Goal: Information Seeking & Learning: Learn about a topic

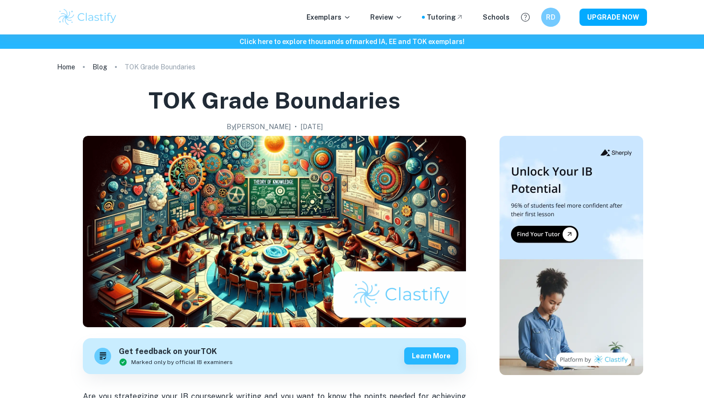
click at [319, 8] on div "Exemplars Review Tutoring Schools RD UPGRADE NOW" at bounding box center [351, 17] width 613 height 19
click at [319, 18] on p "Exemplars" at bounding box center [328, 17] width 45 height 11
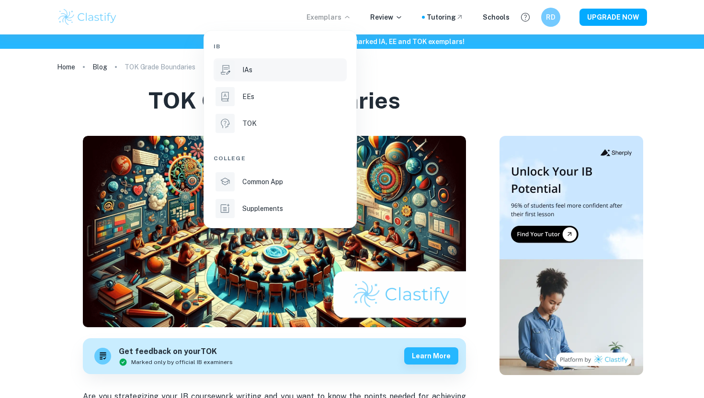
click at [246, 69] on p "IAs" at bounding box center [247, 70] width 10 height 11
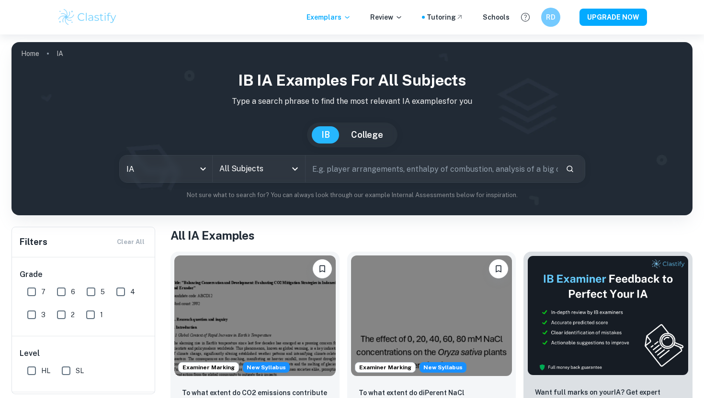
click at [398, 172] on input "text" at bounding box center [432, 169] width 252 height 27
type input "e"
type input "ess"
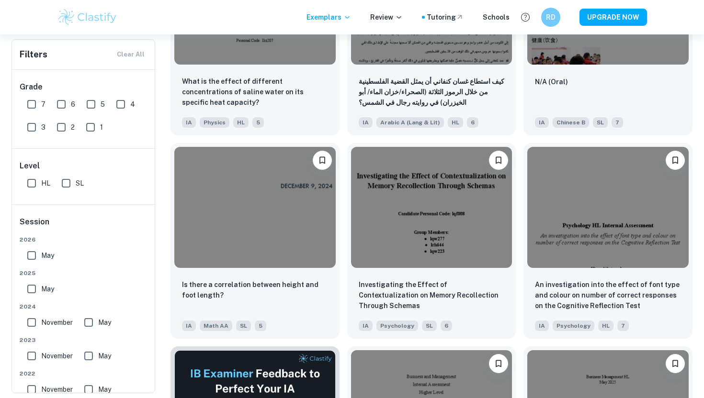
scroll to position [1132, 0]
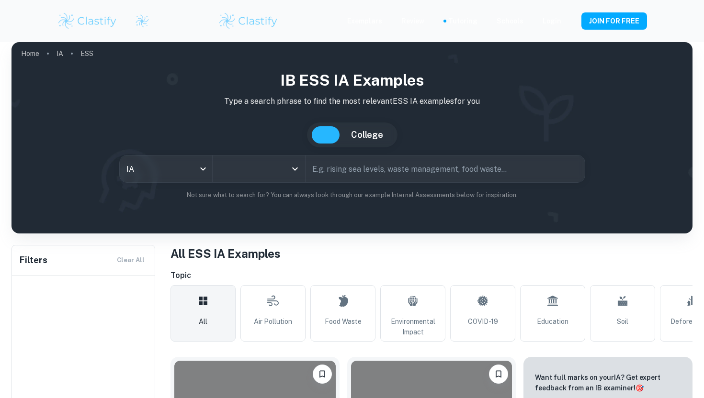
type input "ESS"
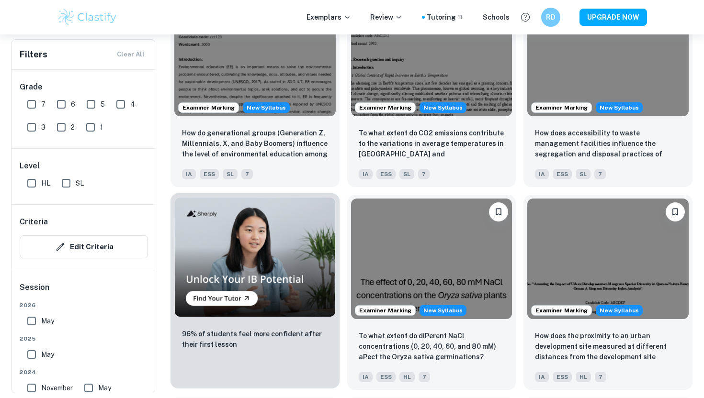
scroll to position [572, 0]
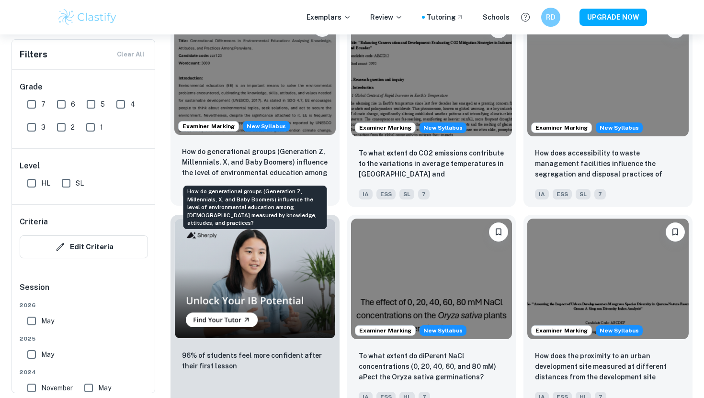
click at [306, 158] on p "How do generational groups (Generation Z, Millennials, X, and Baby Boomers) inf…" at bounding box center [255, 163] width 146 height 33
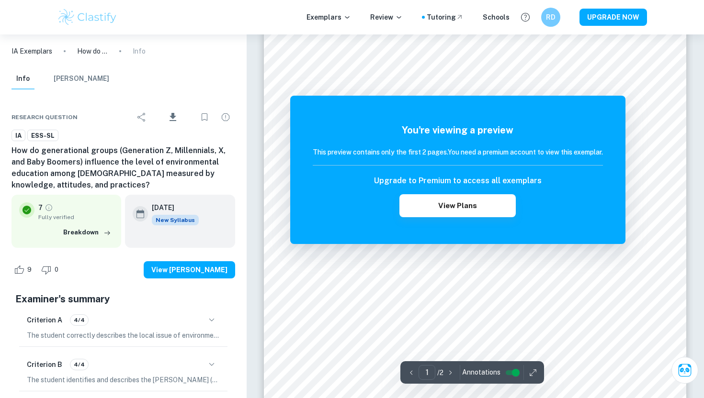
scroll to position [44, 0]
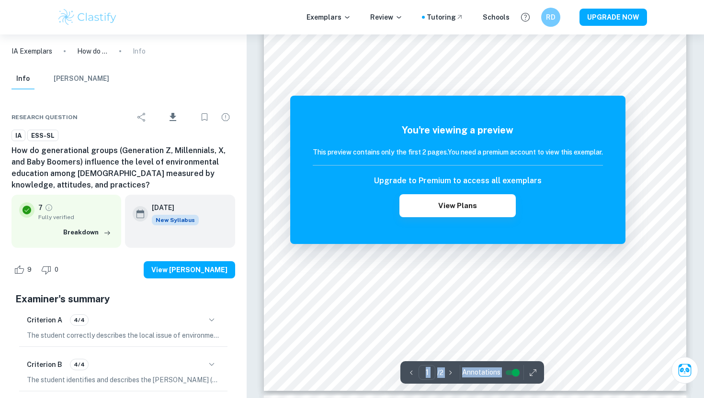
scroll to position [251, 0]
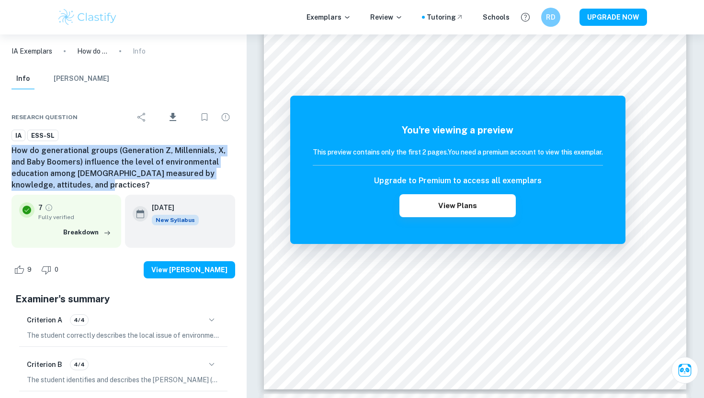
drag, startPoint x: 76, startPoint y: 183, endPoint x: 6, endPoint y: 157, distance: 75.2
click at [6, 157] on div "Research question Download IA ESS-SL How do generational groups (Generation Z, …" at bounding box center [123, 370] width 247 height 555
copy h6 "How do generational groups (Generation Z, Millennials, X, and Baby Boomers) inf…"
